Goal: Check status: Check status

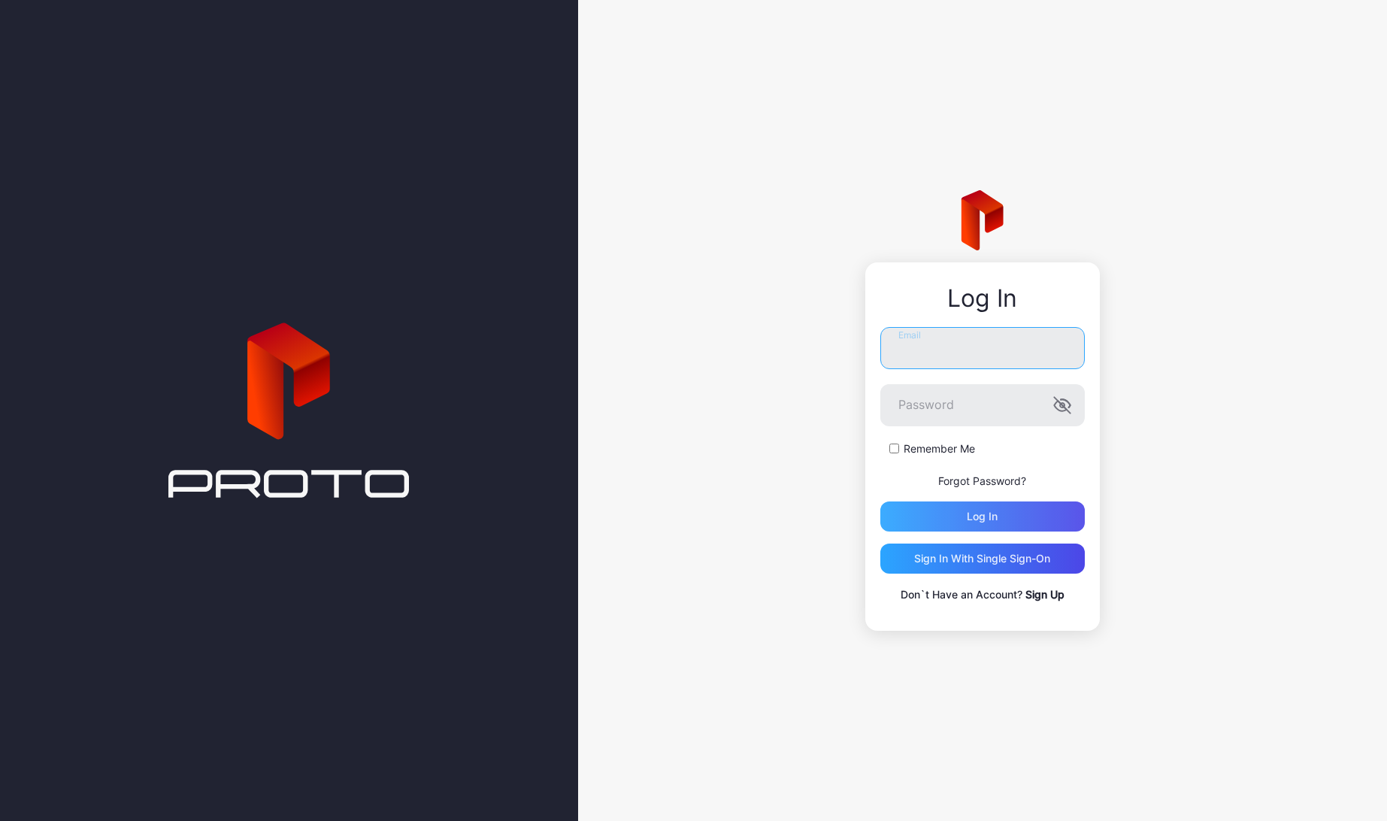
type input "**********"
click at [979, 522] on div "Log in" at bounding box center [982, 516] width 31 height 12
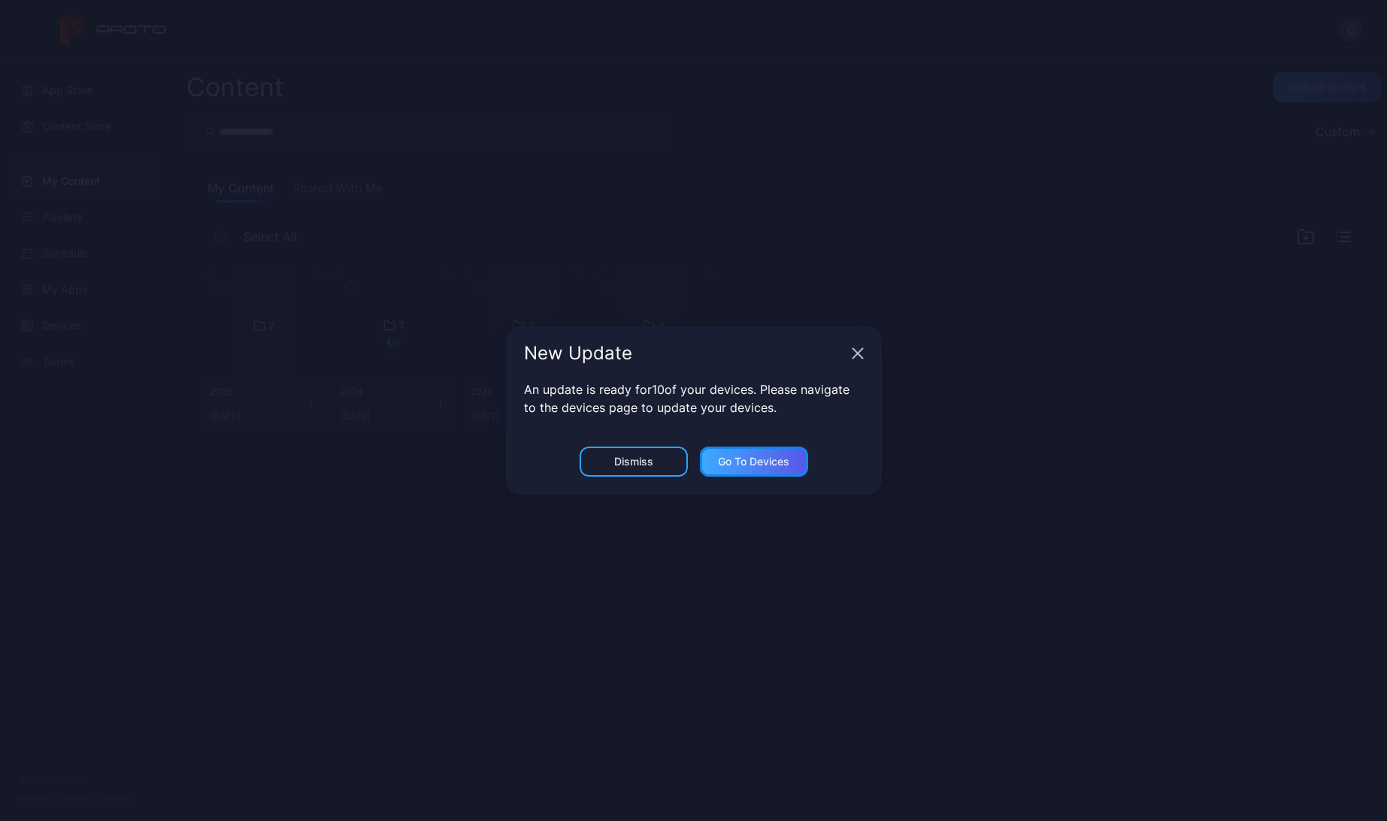
click at [713, 464] on div "Go to devices" at bounding box center [754, 462] width 108 height 30
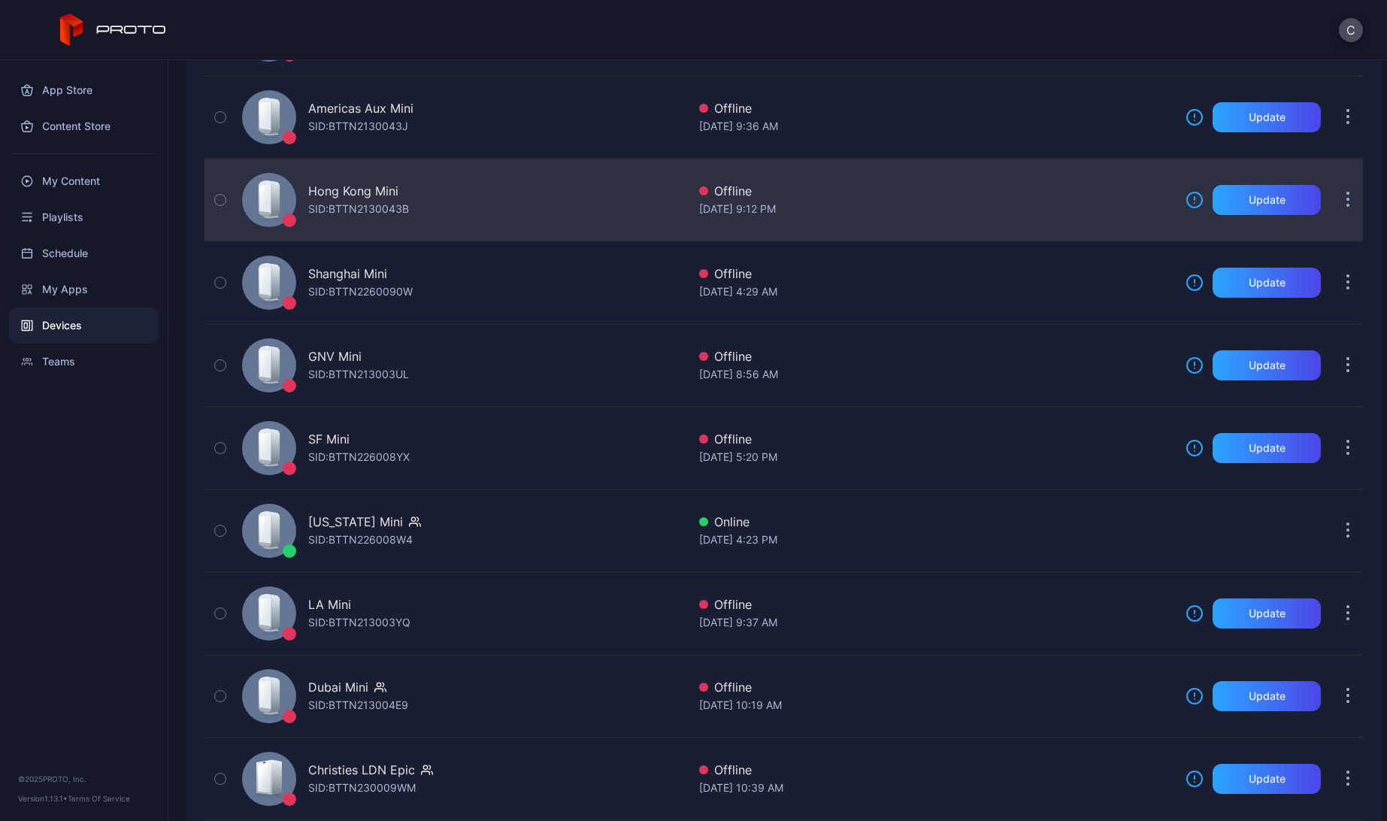
scroll to position [451, 0]
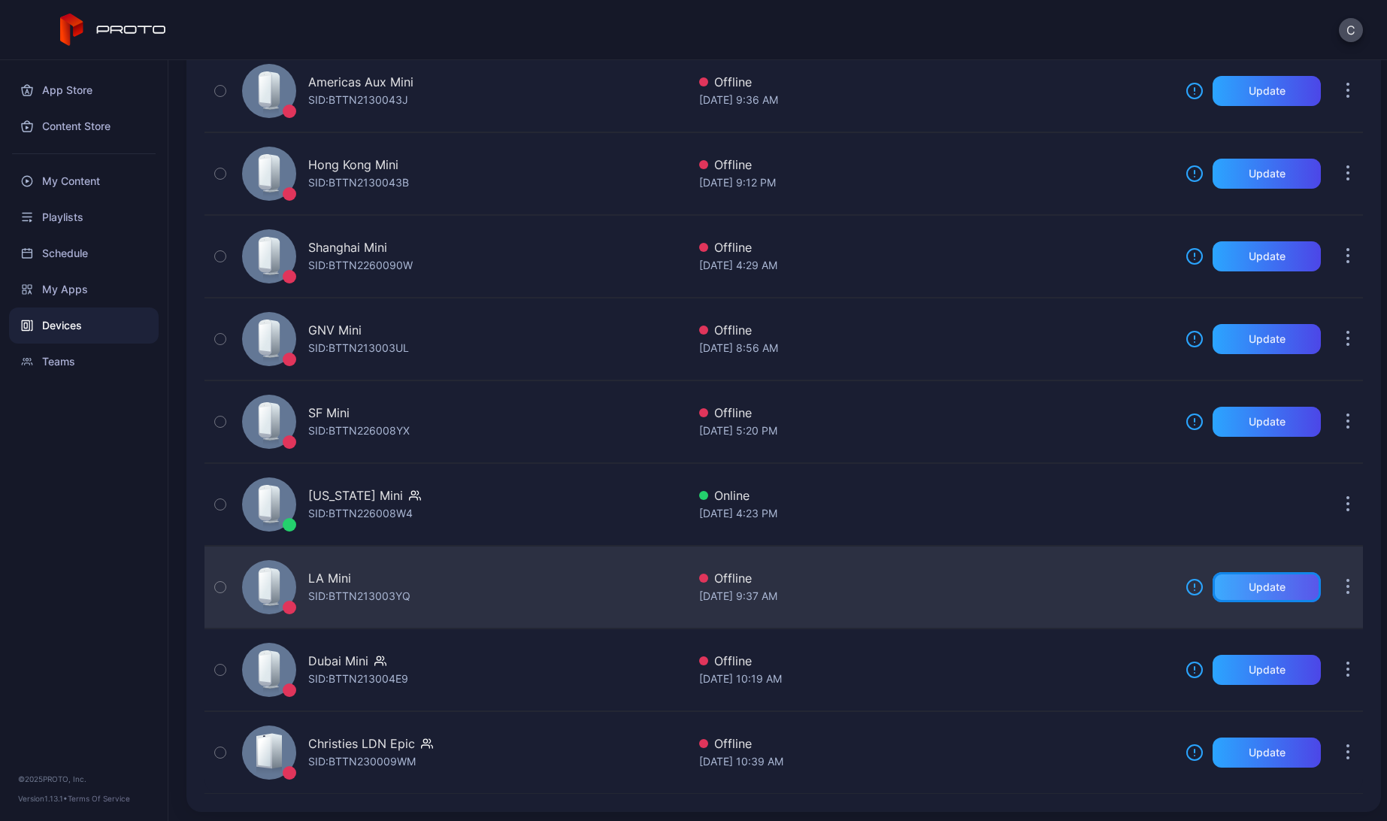
click at [1271, 597] on div "Update" at bounding box center [1267, 587] width 108 height 30
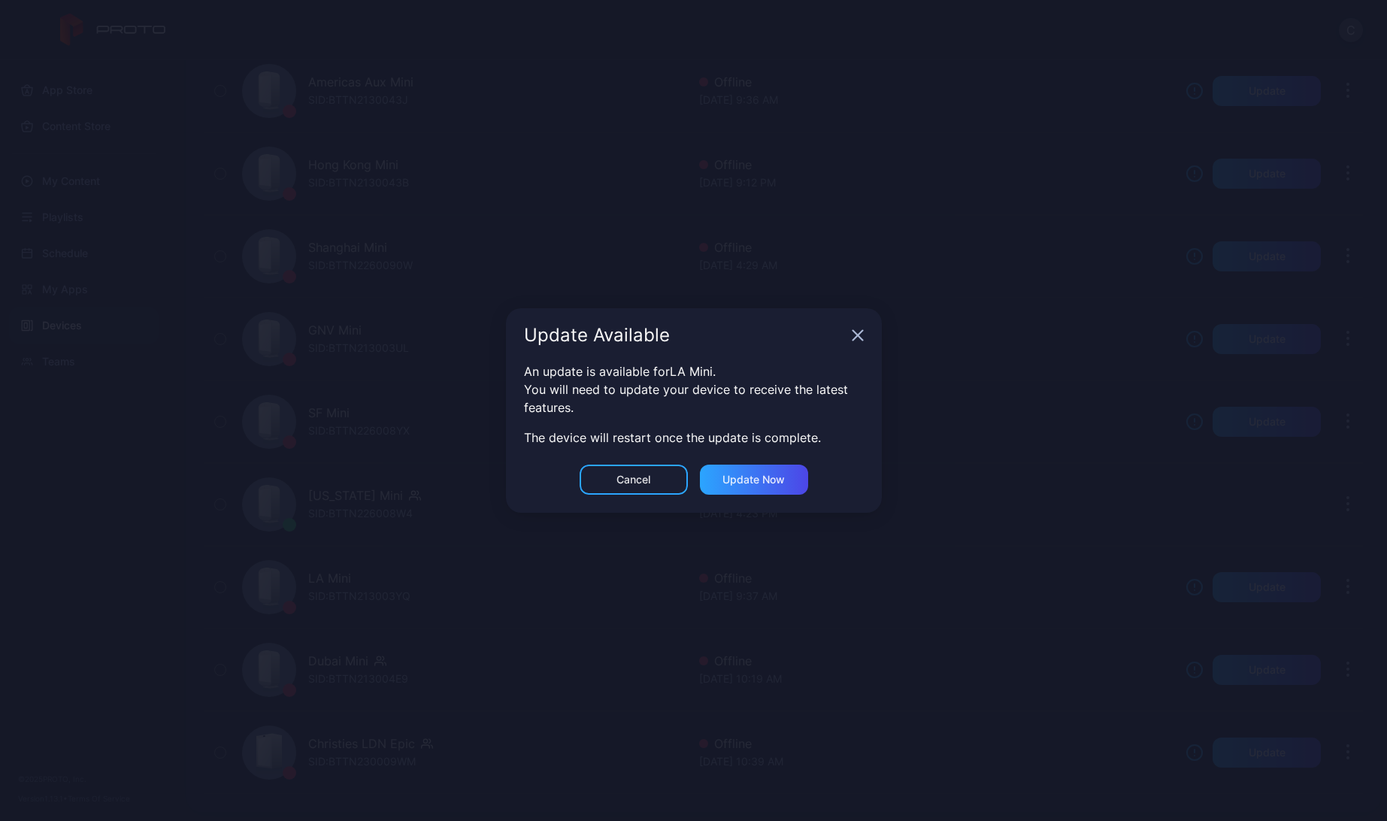
click at [861, 335] on icon "button" at bounding box center [858, 335] width 12 height 12
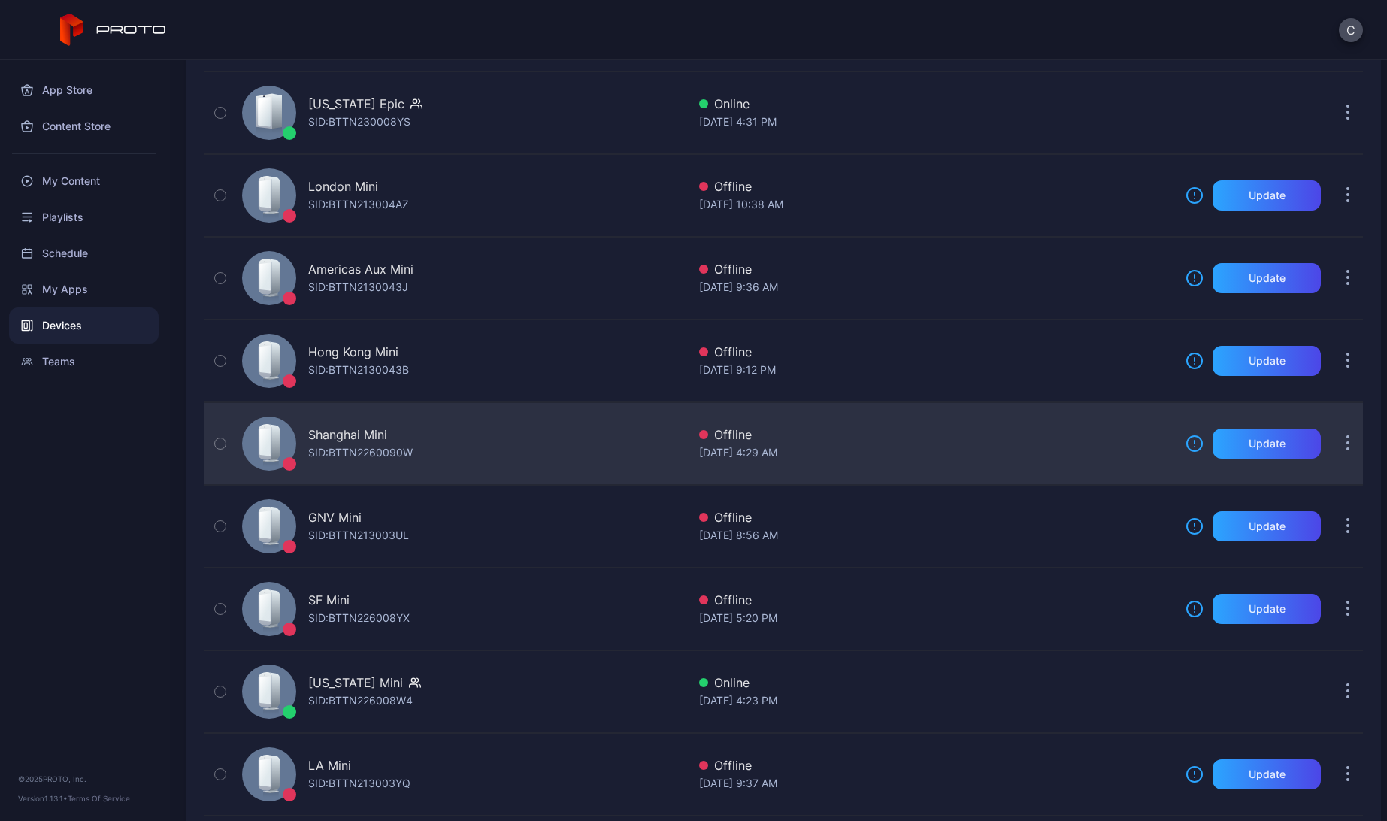
scroll to position [0, 0]
